Goal: Task Accomplishment & Management: Check status

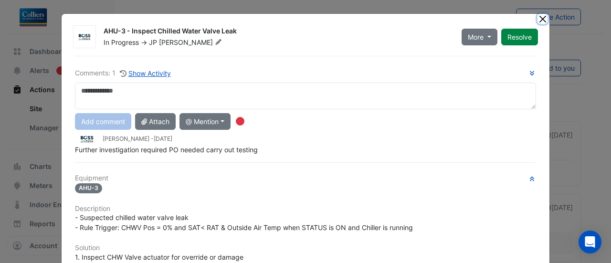
click at [538, 18] on button "Close" at bounding box center [543, 19] width 10 height 10
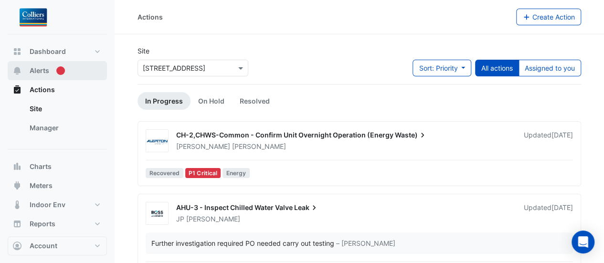
click at [46, 64] on button "Alerts" at bounding box center [57, 70] width 99 height 19
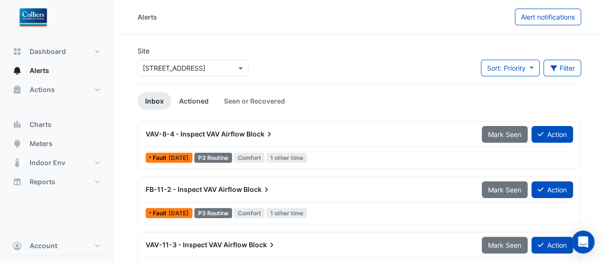
click at [199, 104] on link "Actioned" at bounding box center [193, 101] width 45 height 18
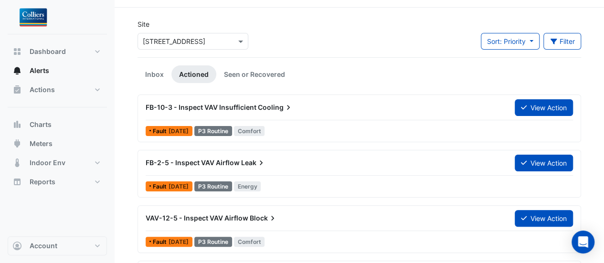
scroll to position [48, 0]
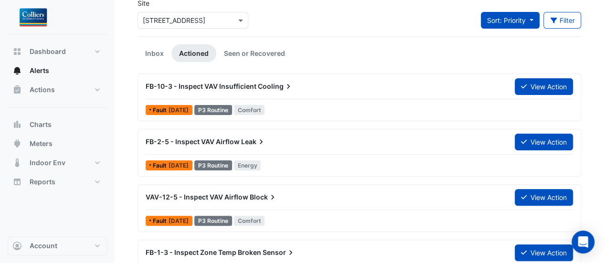
click at [520, 23] on span "Sort: Priority" at bounding box center [506, 20] width 39 height 8
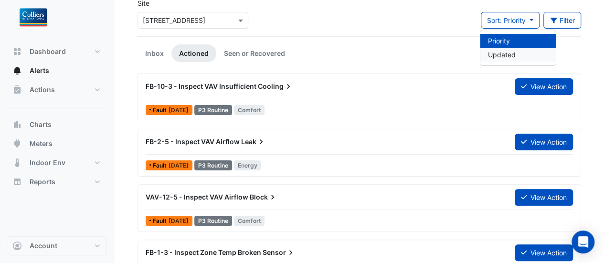
click at [508, 56] on li "Updated" at bounding box center [517, 55] width 75 height 14
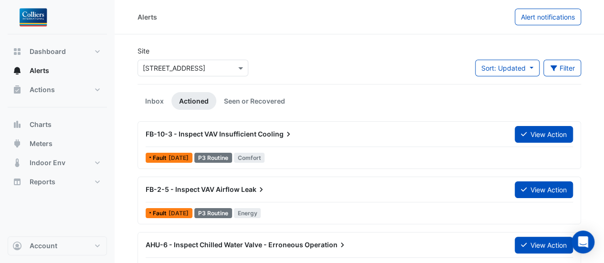
click at [203, 103] on link "Actioned" at bounding box center [193, 101] width 45 height 18
click at [42, 95] on button "Actions" at bounding box center [57, 89] width 99 height 19
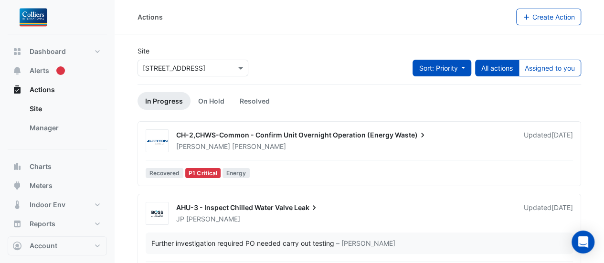
click at [453, 66] on span "Sort: Priority" at bounding box center [438, 68] width 39 height 8
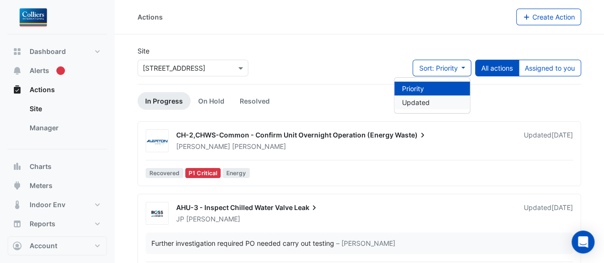
click at [438, 100] on li "Updated" at bounding box center [431, 103] width 75 height 14
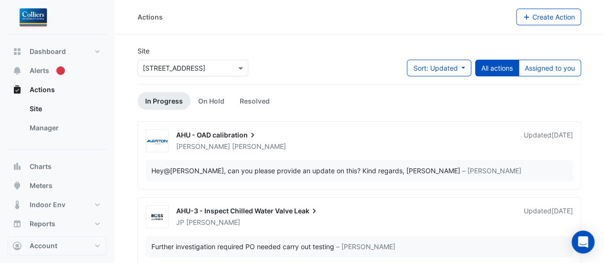
click at [229, 138] on span "calibration" at bounding box center [234, 135] width 45 height 10
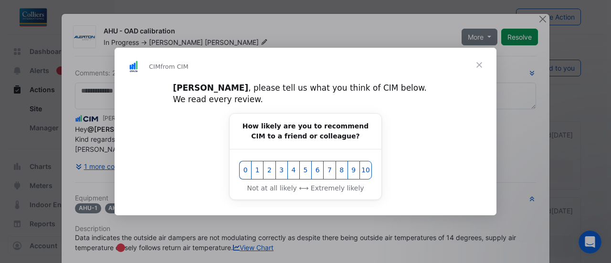
click at [479, 73] on span "Close" at bounding box center [479, 65] width 34 height 34
